Goal: Task Accomplishment & Management: Complete application form

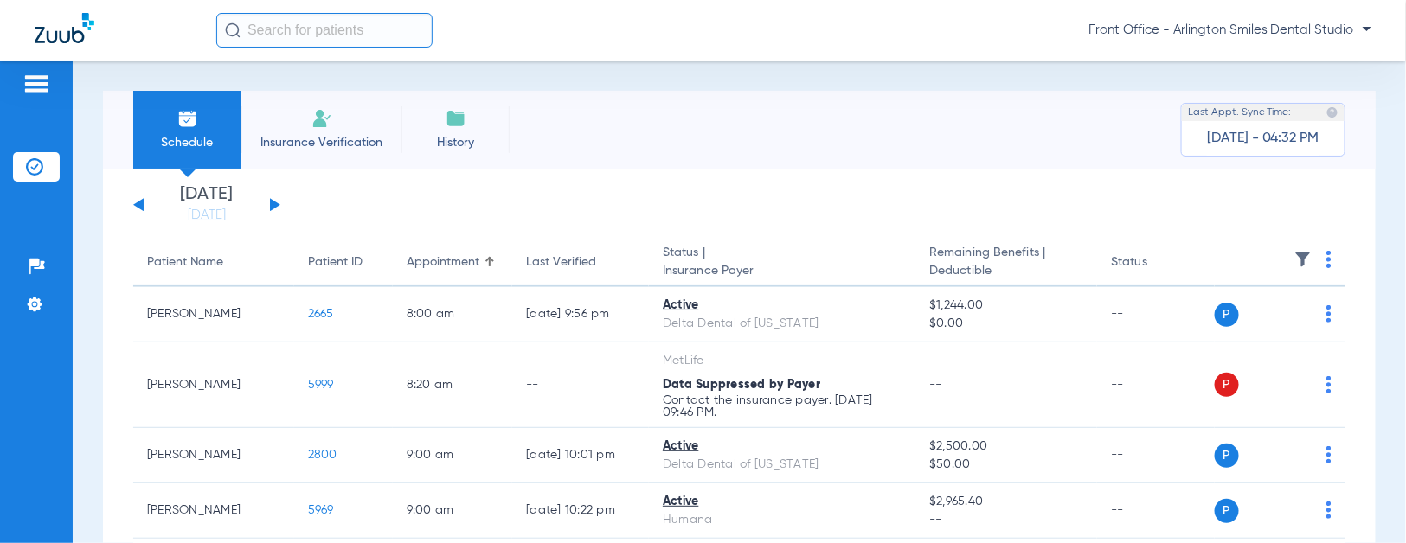
click at [353, 148] on span "Insurance Verification" at bounding box center [321, 142] width 134 height 17
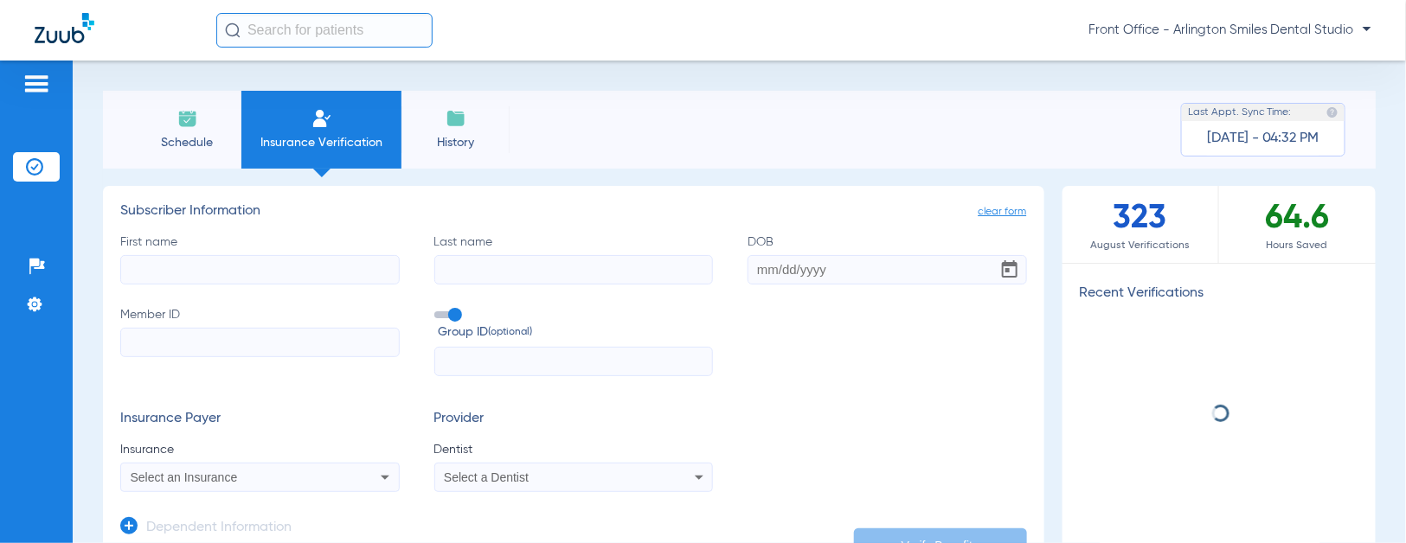
click at [243, 266] on input "First name" at bounding box center [259, 269] width 279 height 29
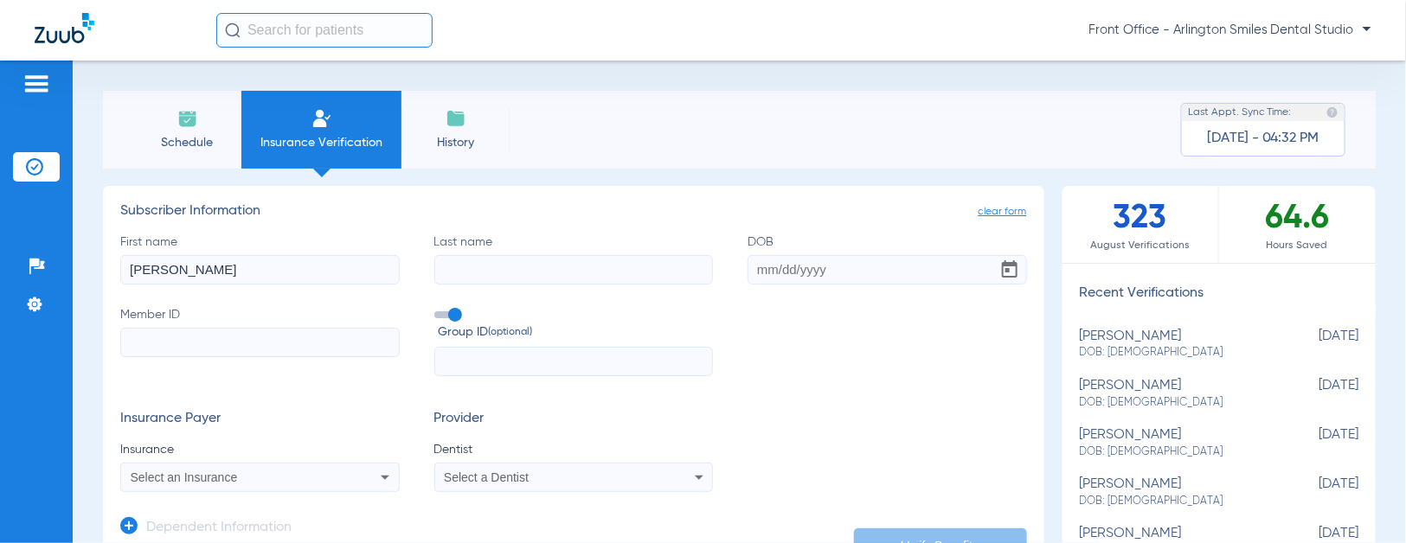
type input "[PERSON_NAME]"
type input "[DATE]"
click at [271, 349] on input "Member ID" at bounding box center [259, 342] width 279 height 29
paste input "10154274600"
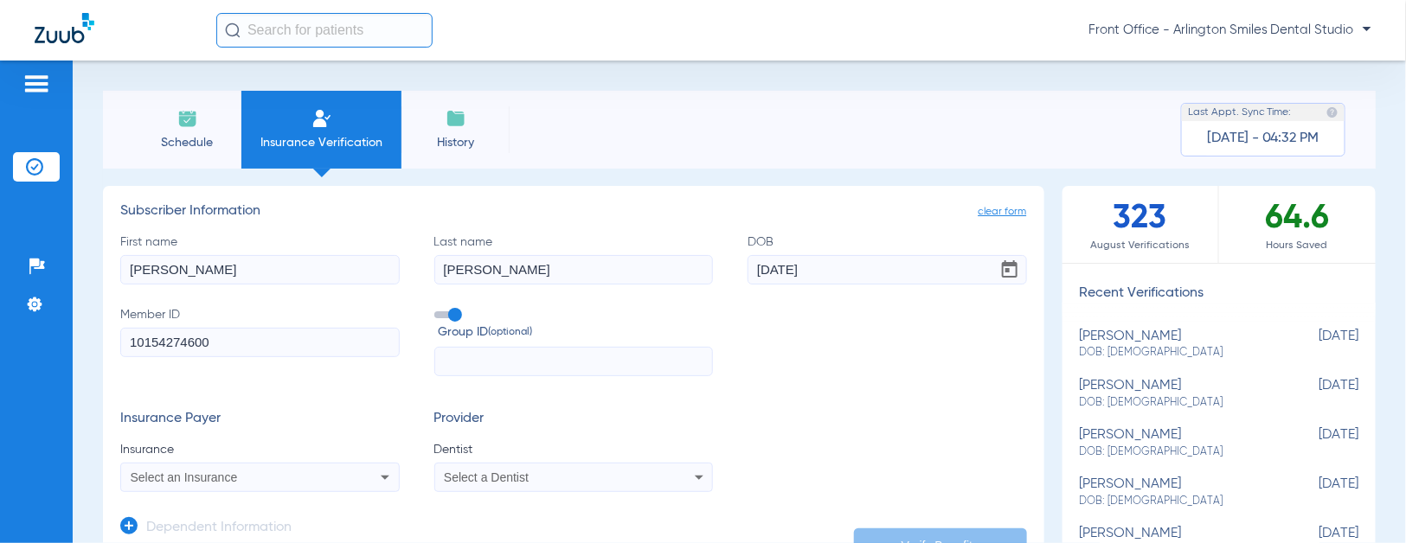
type input "10154274600"
click at [220, 479] on span "Select an Insurance" at bounding box center [184, 478] width 107 height 14
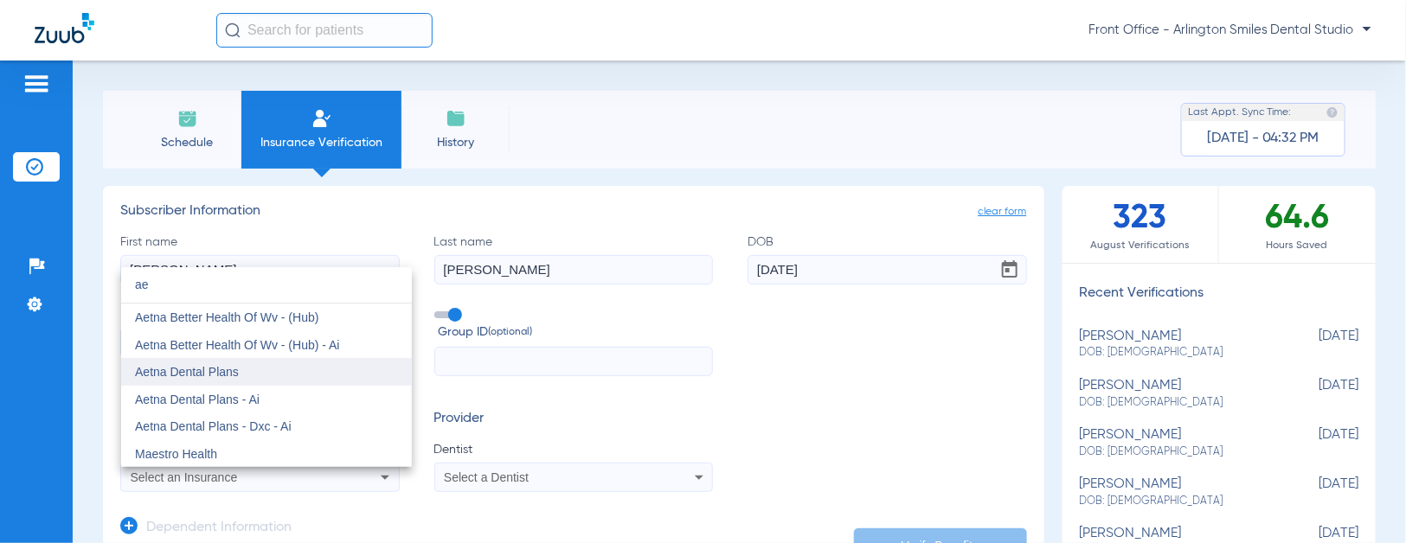
type input "ae"
click at [216, 377] on span "Aetna Dental Plans" at bounding box center [187, 372] width 104 height 14
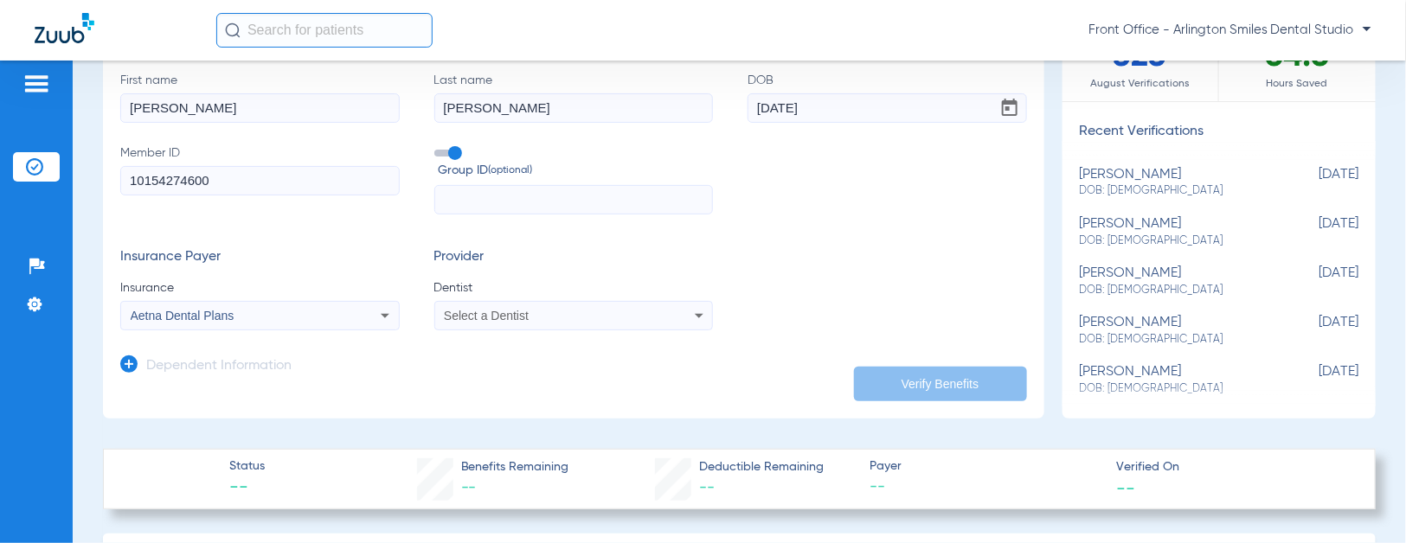
scroll to position [192, 0]
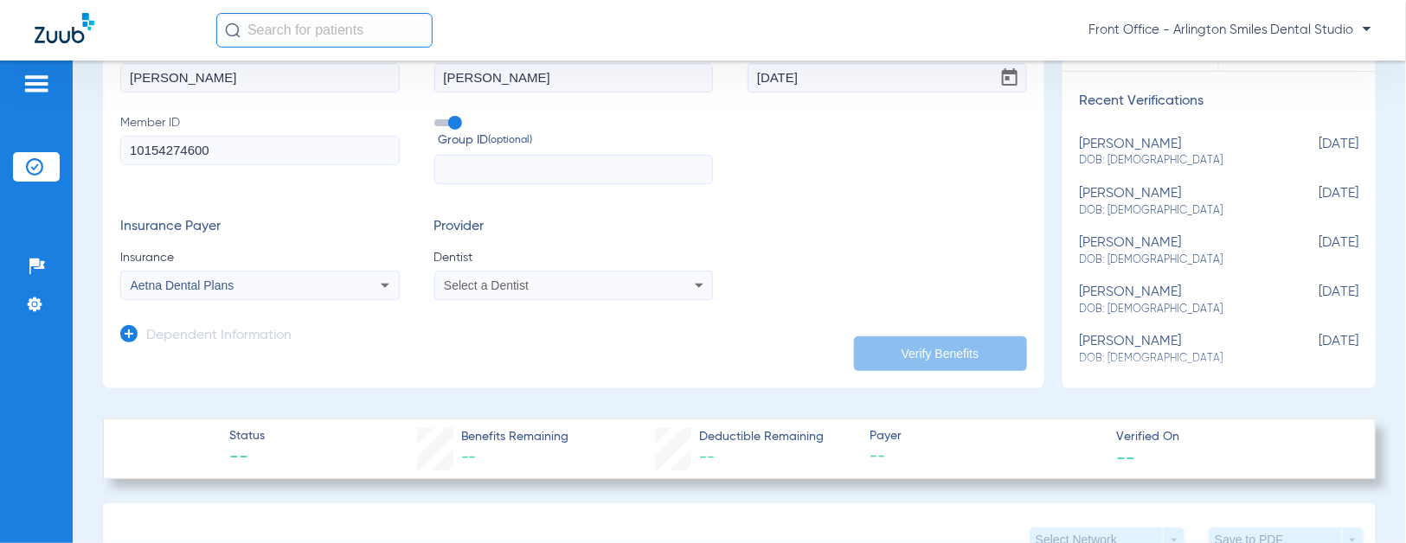
click at [575, 288] on div "Select a Dentist" at bounding box center [548, 285] width 208 height 12
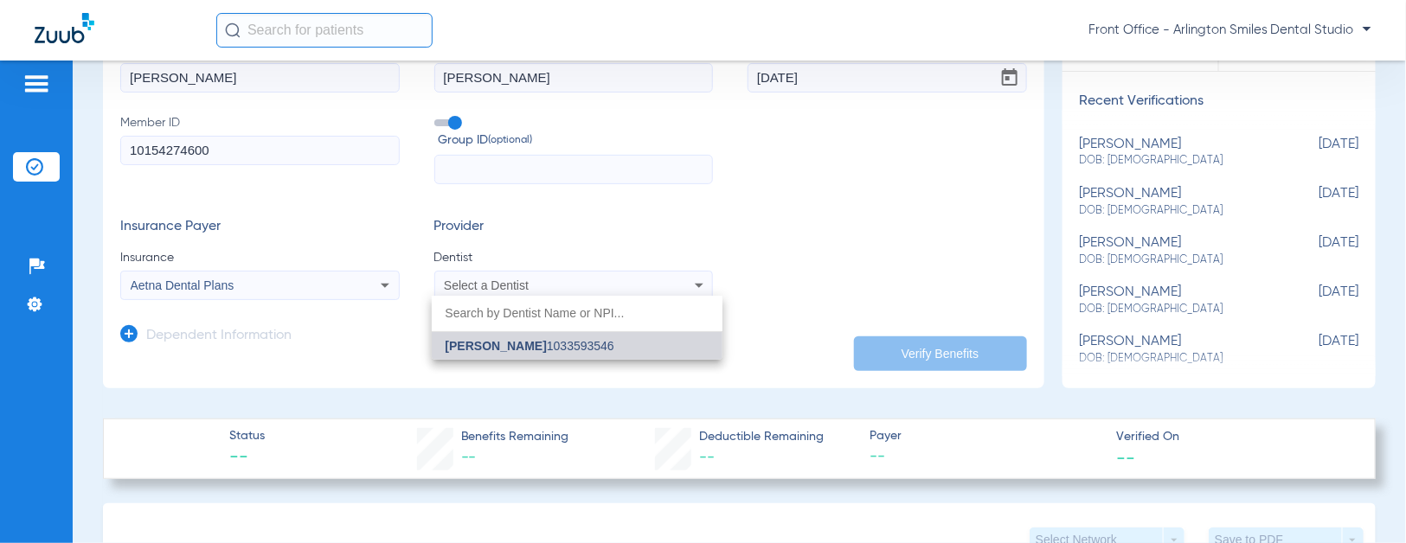
click at [581, 350] on span "[PERSON_NAME] 1033593546" at bounding box center [529, 346] width 169 height 12
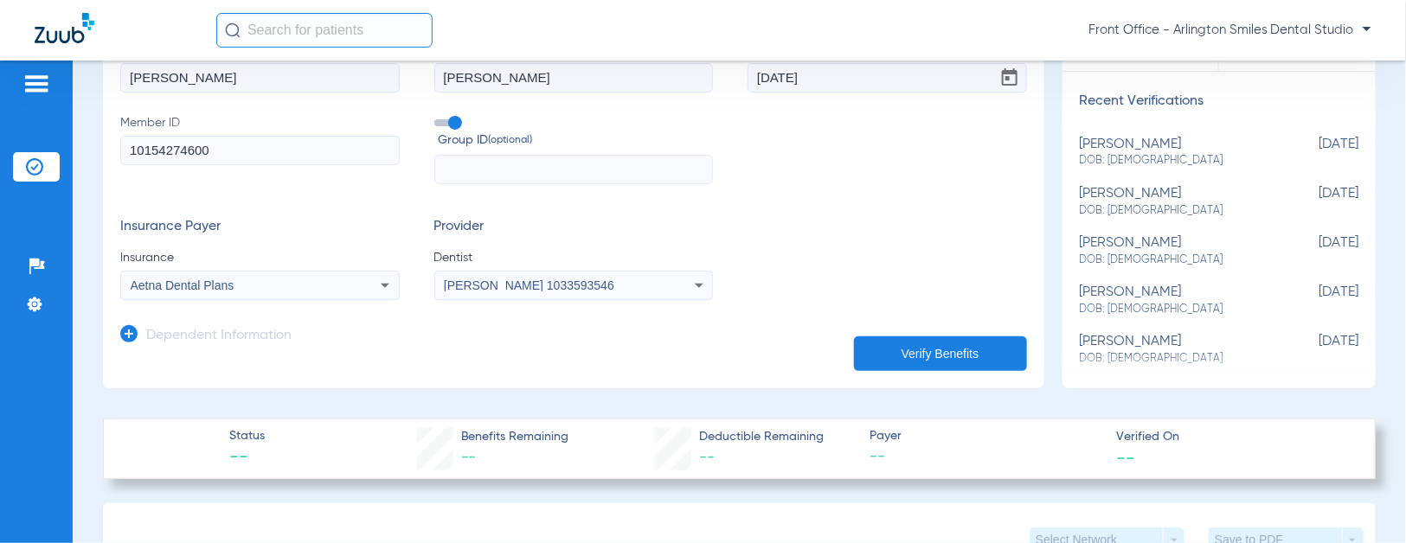
click at [938, 342] on button "Verify Benefits" at bounding box center [940, 353] width 173 height 35
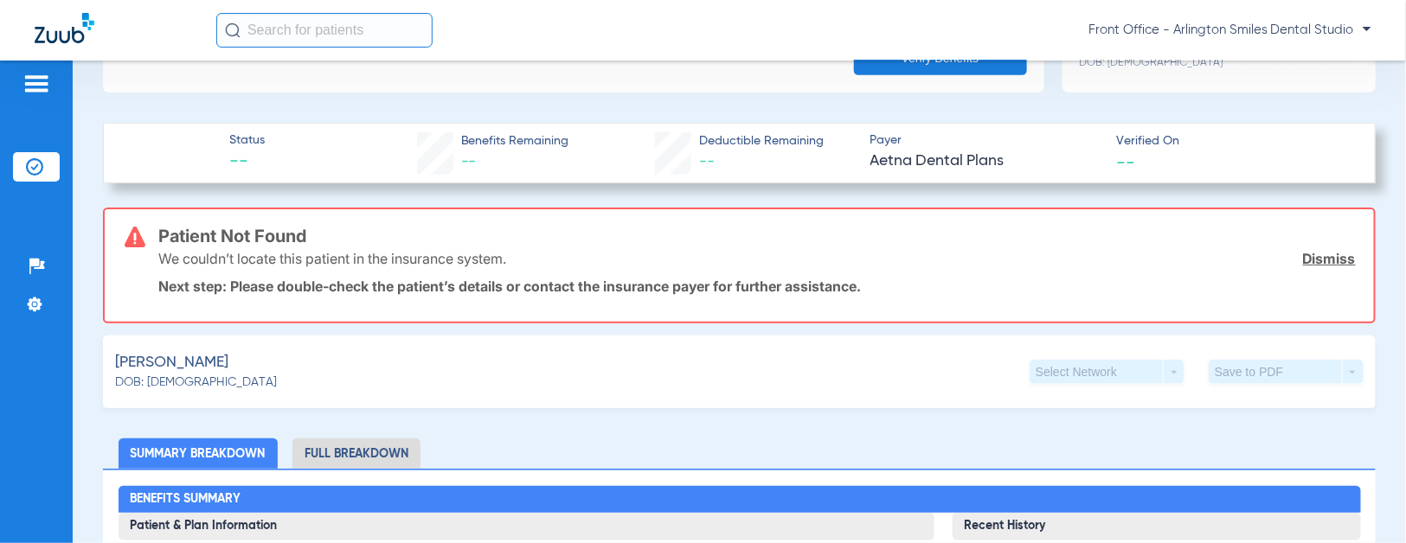
scroll to position [480, 0]
